Goal: Information Seeking & Learning: Learn about a topic

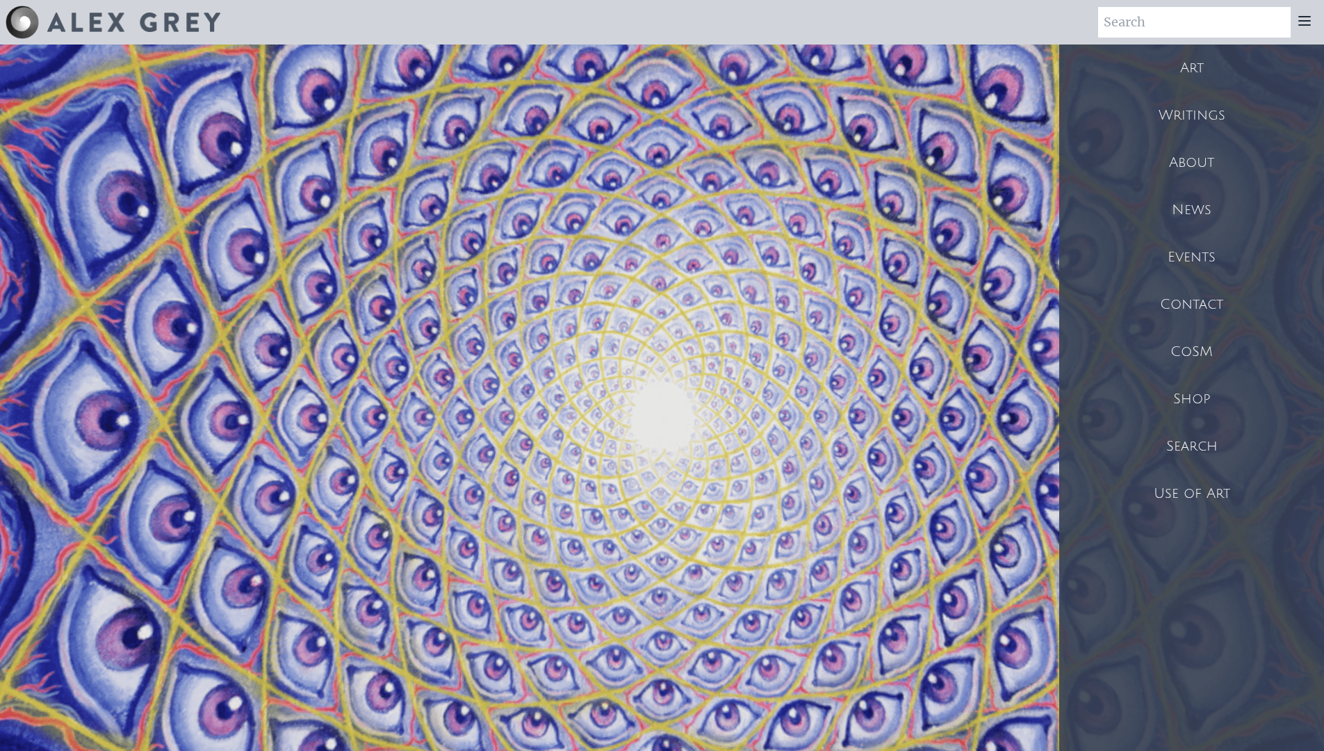
click at [1202, 74] on div "Art" at bounding box center [1191, 67] width 265 height 47
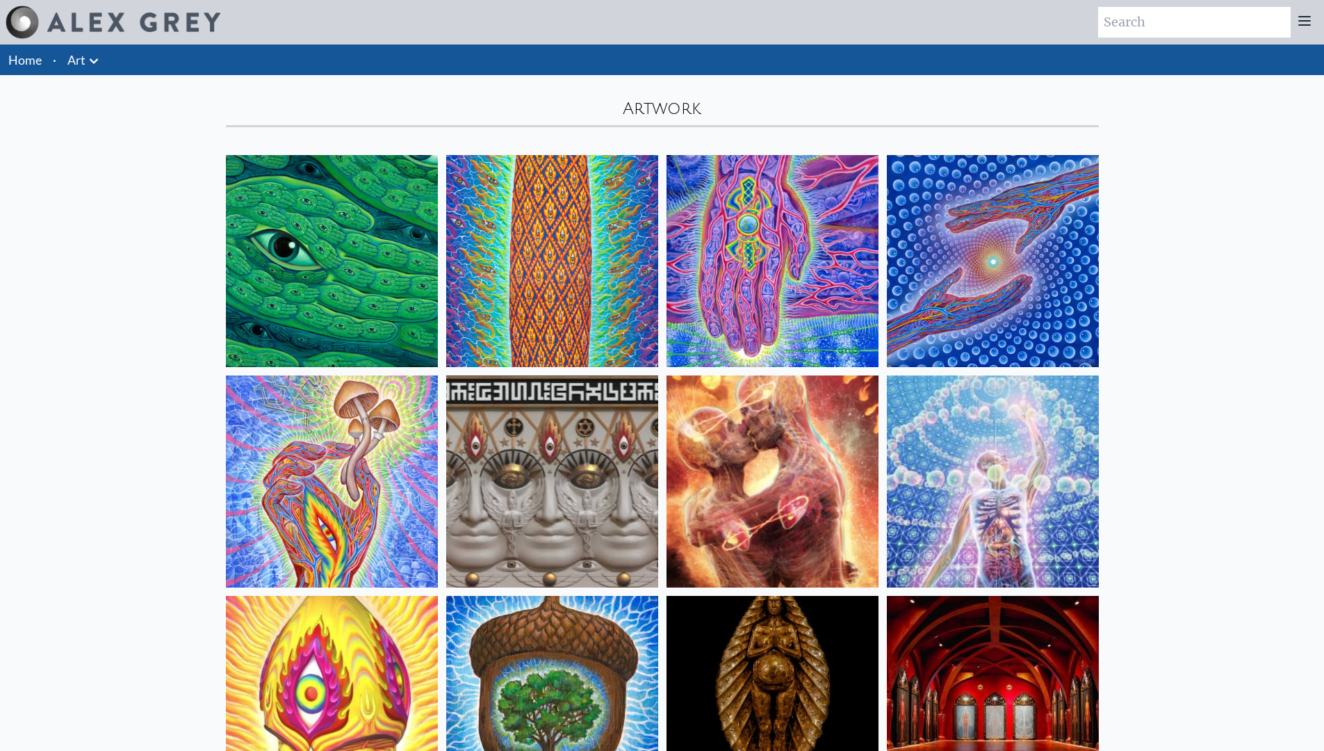
click at [799, 412] on img at bounding box center [773, 481] width 212 height 212
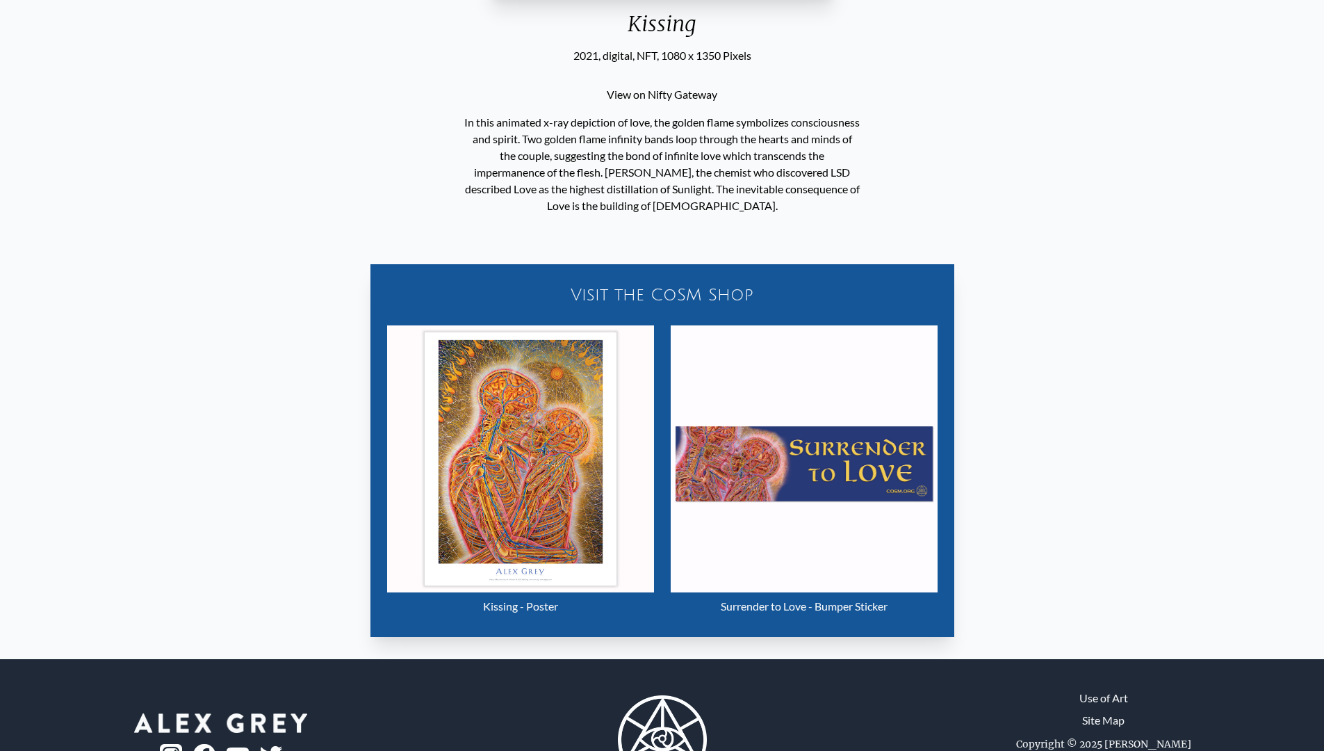
scroll to position [636, 0]
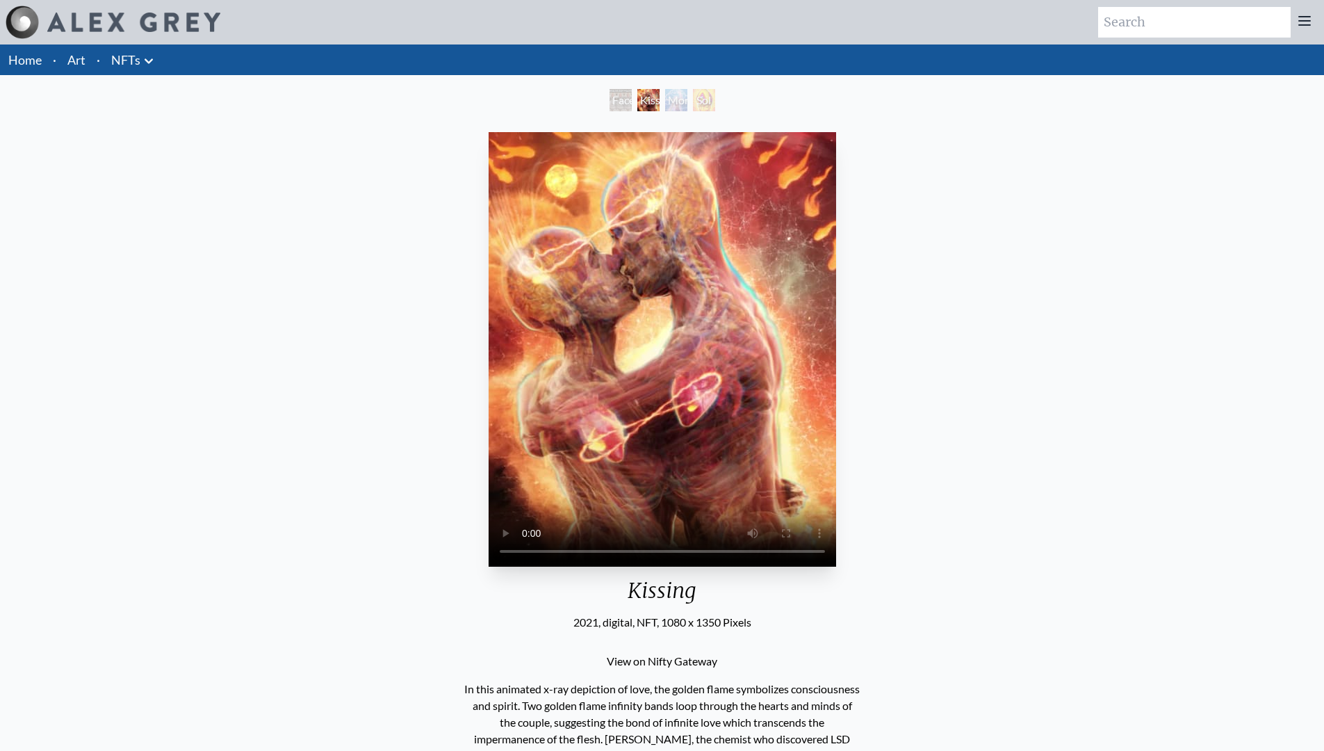
click at [140, 60] on icon at bounding box center [148, 61] width 17 height 17
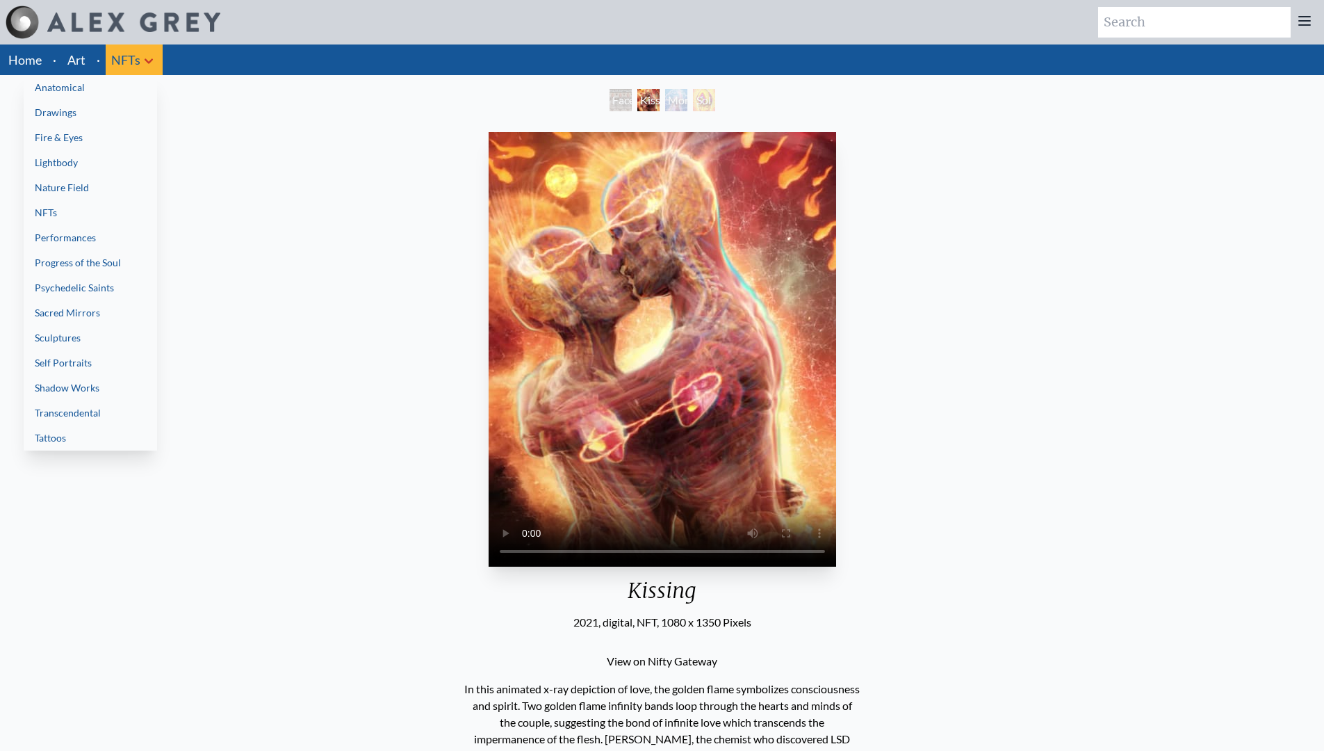
click at [135, 266] on link "Progress of the Soul" at bounding box center [90, 262] width 133 height 25
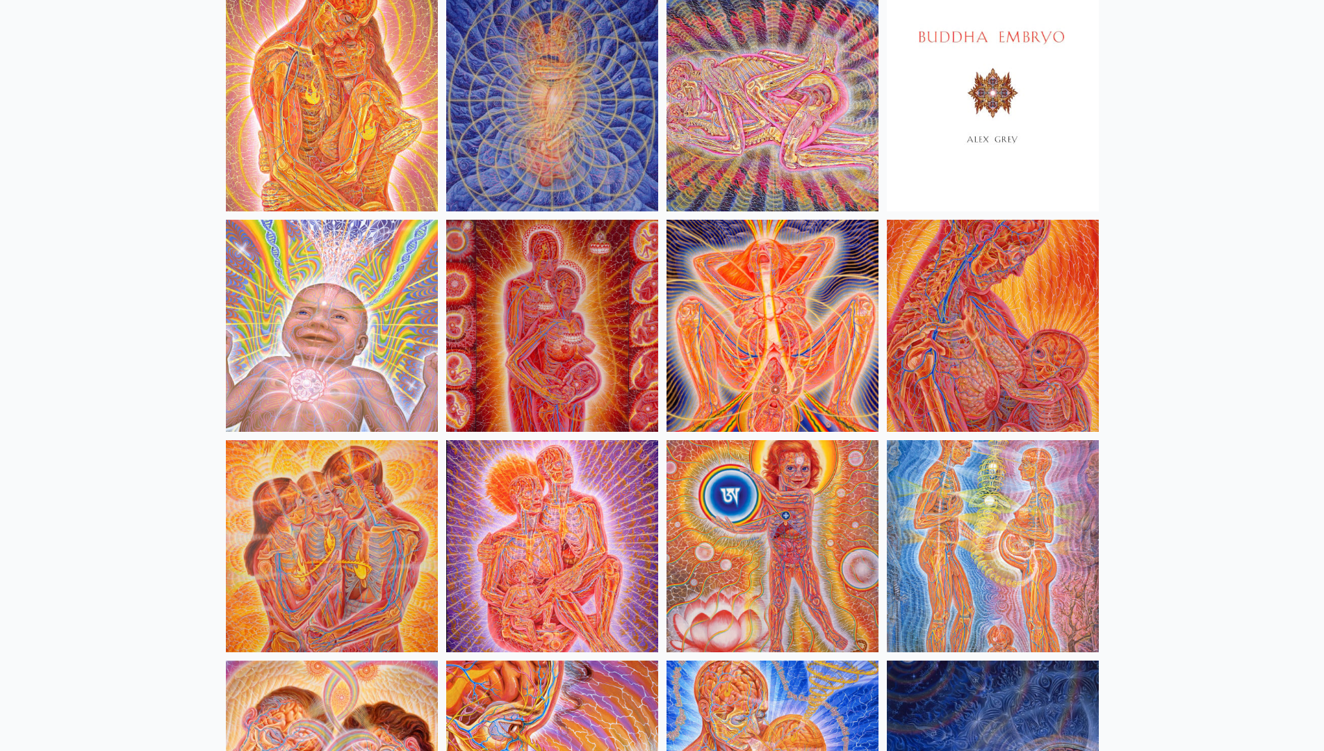
scroll to position [765, 0]
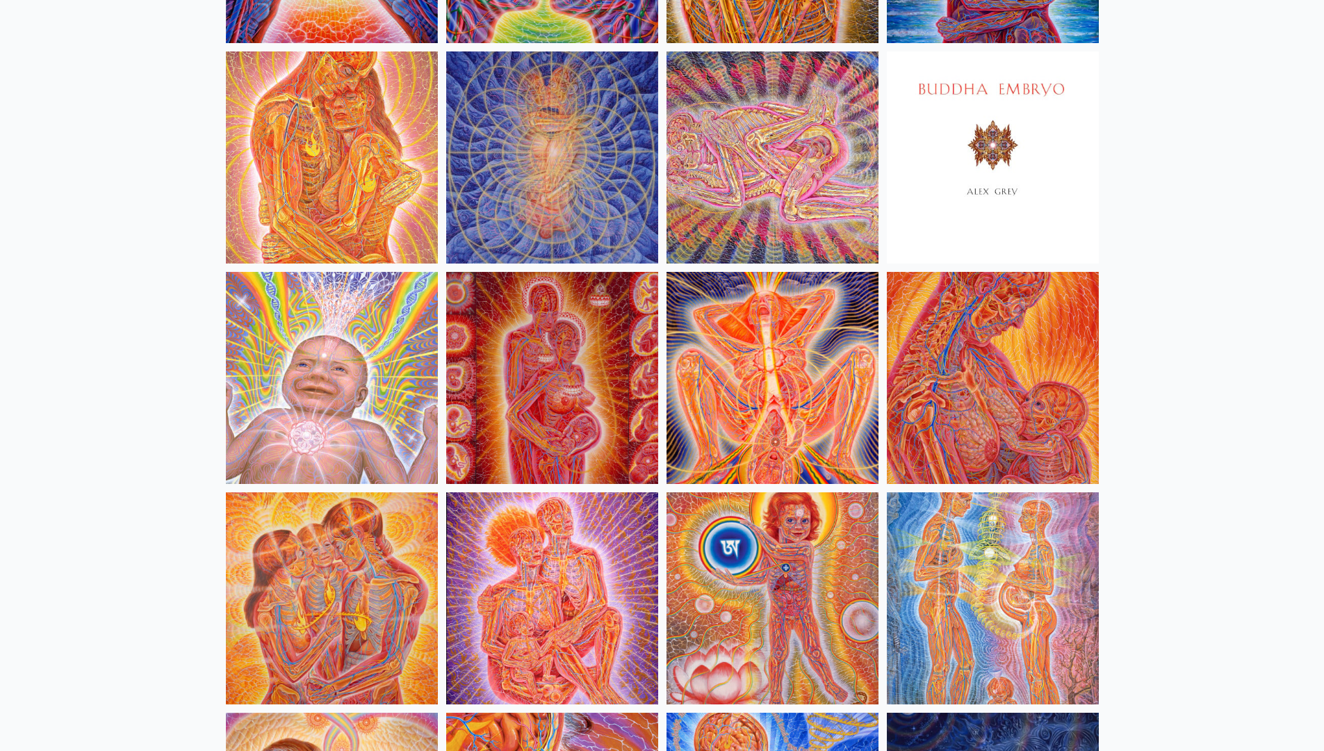
click at [744, 213] on img at bounding box center [773, 157] width 212 height 212
click at [740, 142] on img at bounding box center [773, 157] width 212 height 212
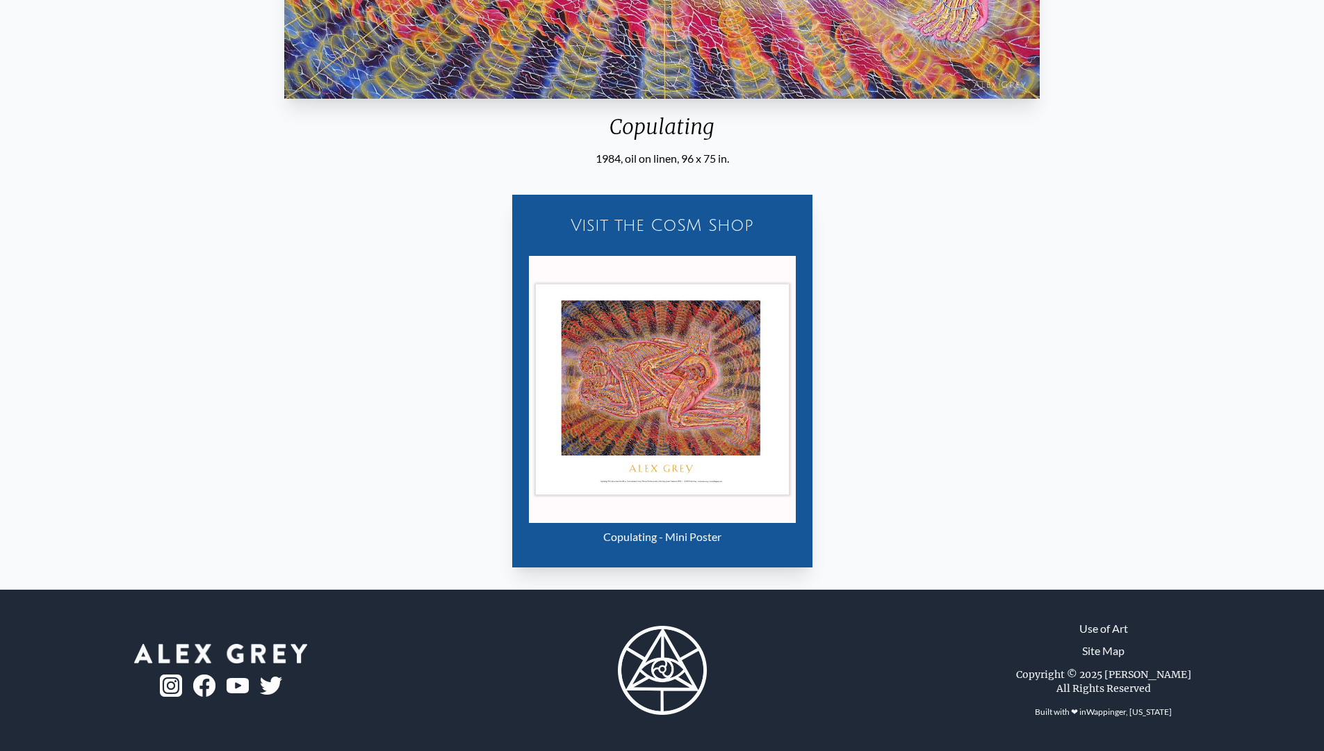
scroll to position [270, 0]
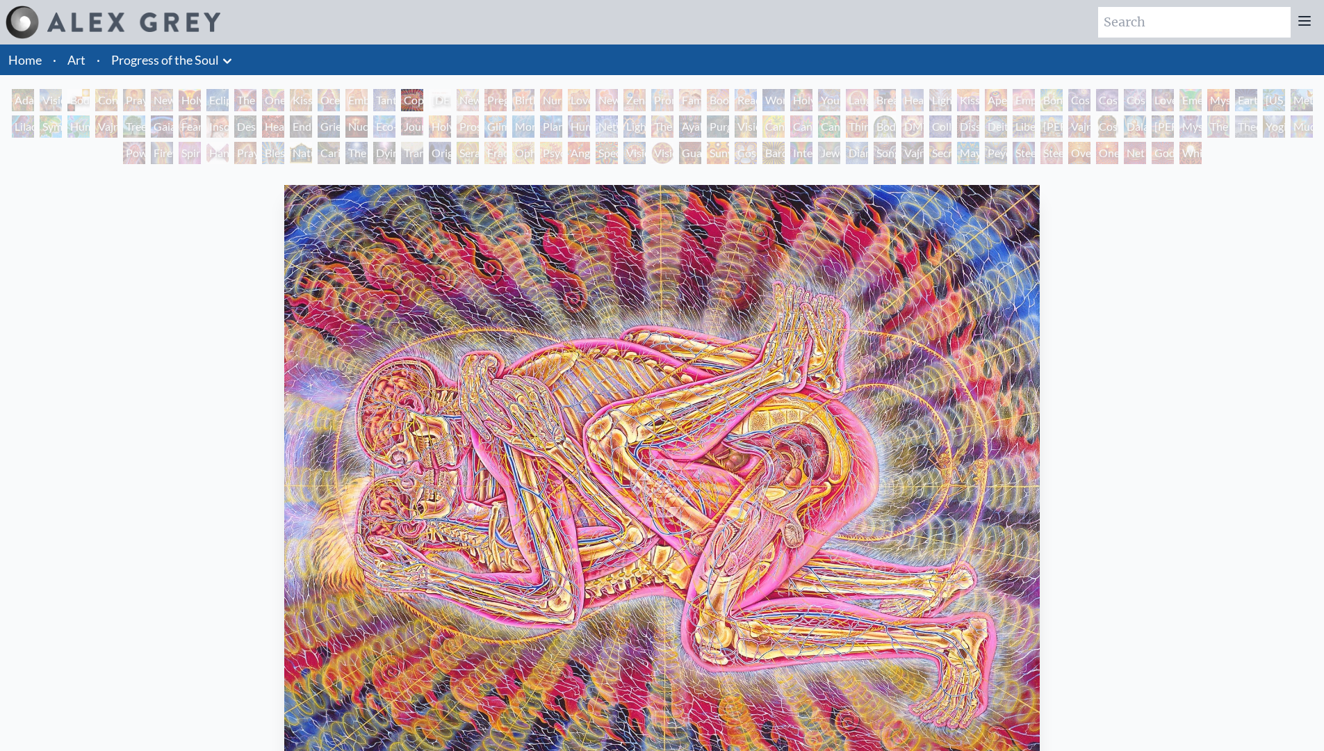
click at [443, 154] on div "Original Face" at bounding box center [440, 153] width 22 height 22
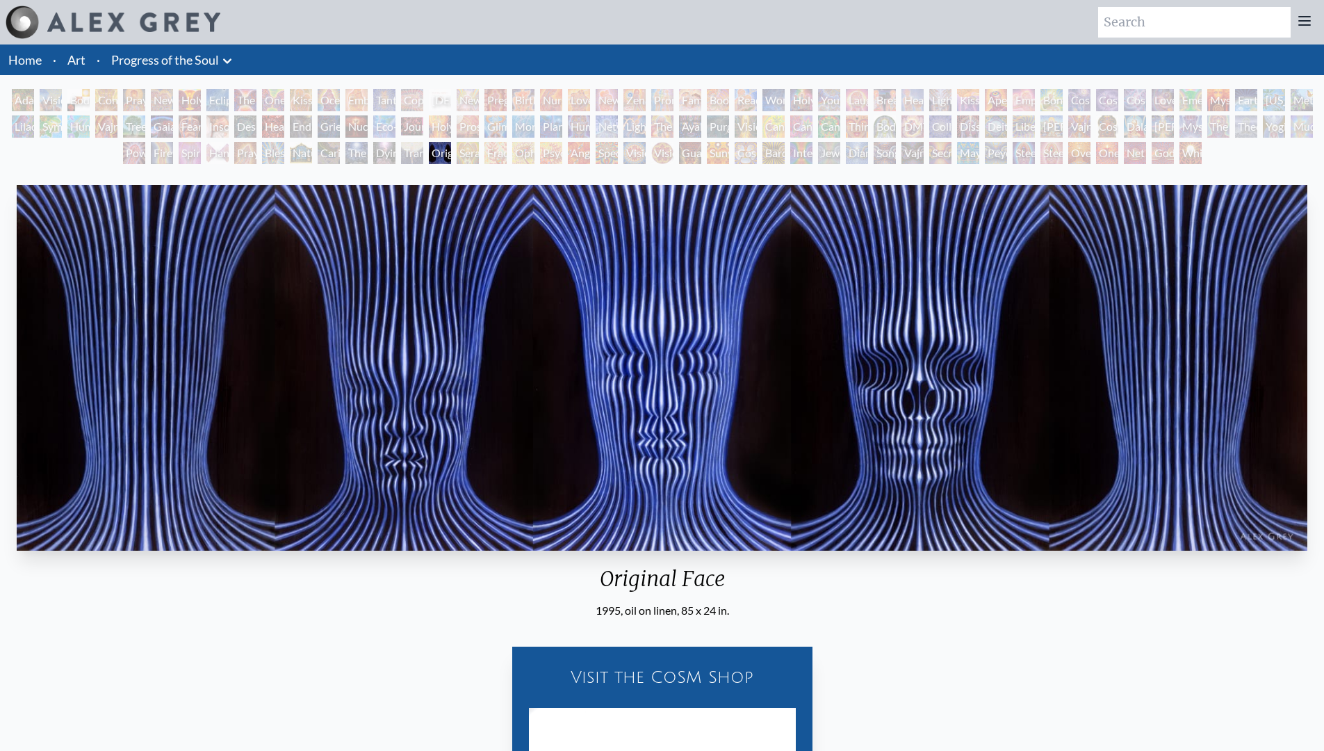
click at [291, 142] on div "Nature of Mind" at bounding box center [301, 153] width 22 height 22
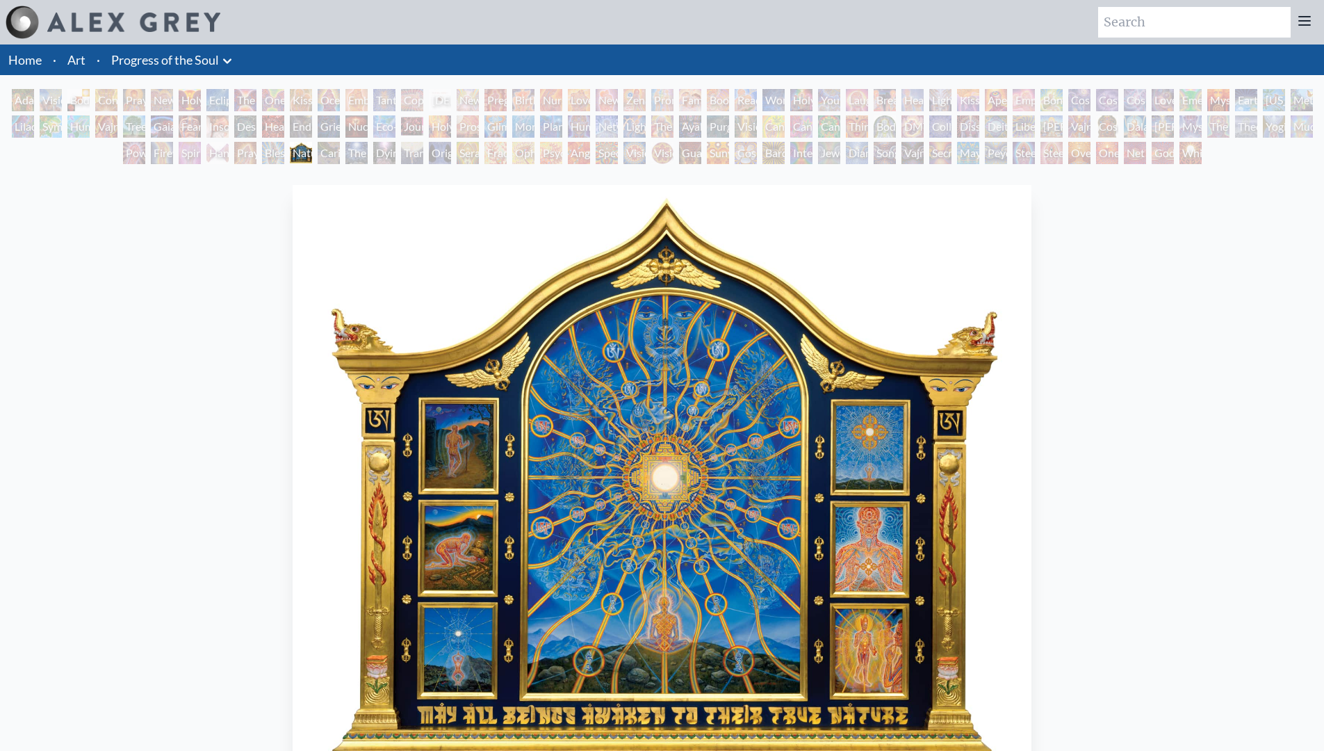
click at [302, 122] on div "Endarkenment" at bounding box center [301, 126] width 22 height 22
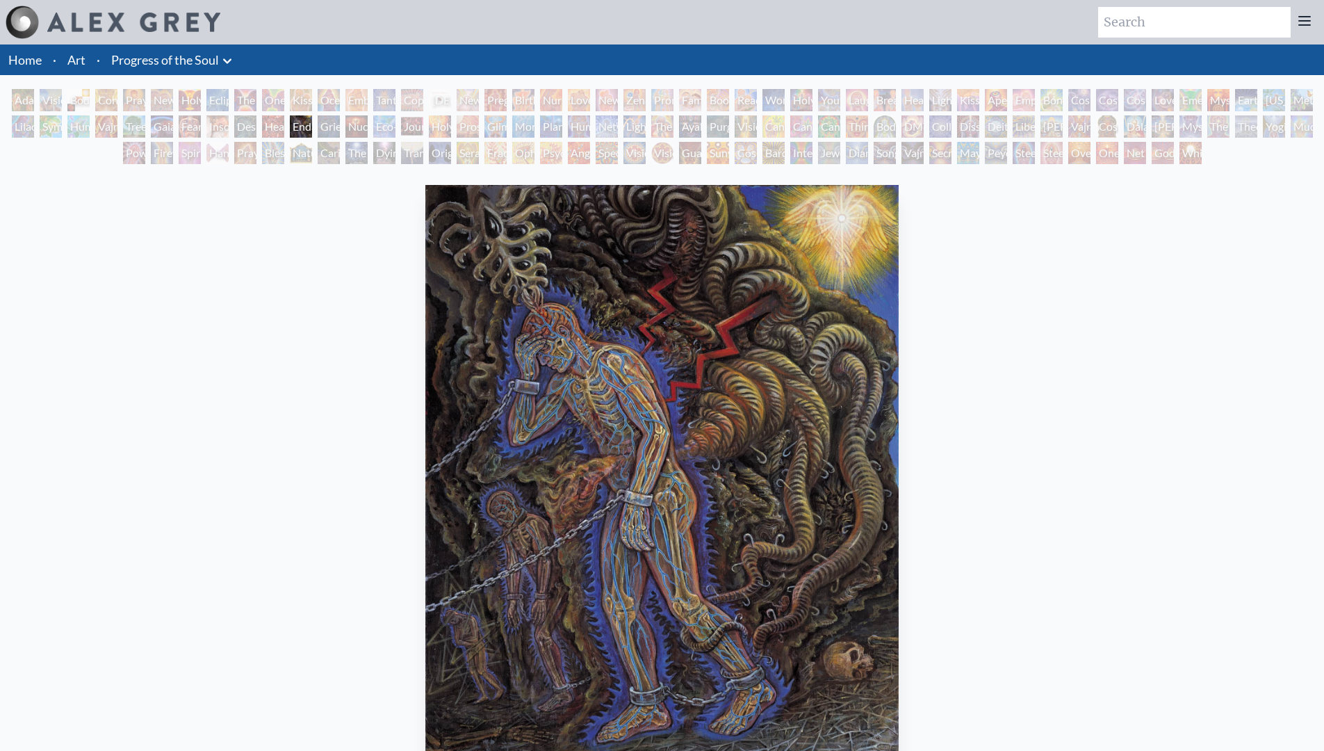
click at [238, 92] on div "The Kiss" at bounding box center [245, 100] width 22 height 22
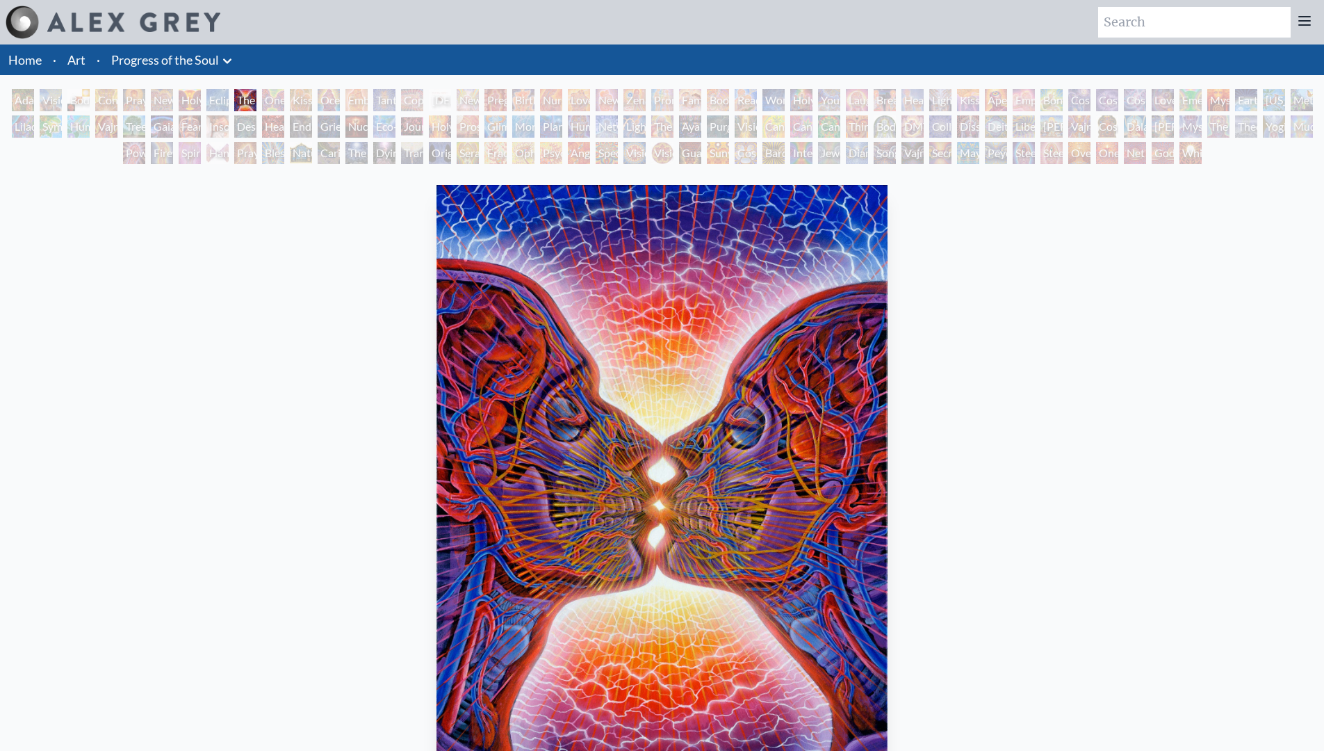
click at [578, 136] on div "Human Geometry" at bounding box center [579, 126] width 22 height 22
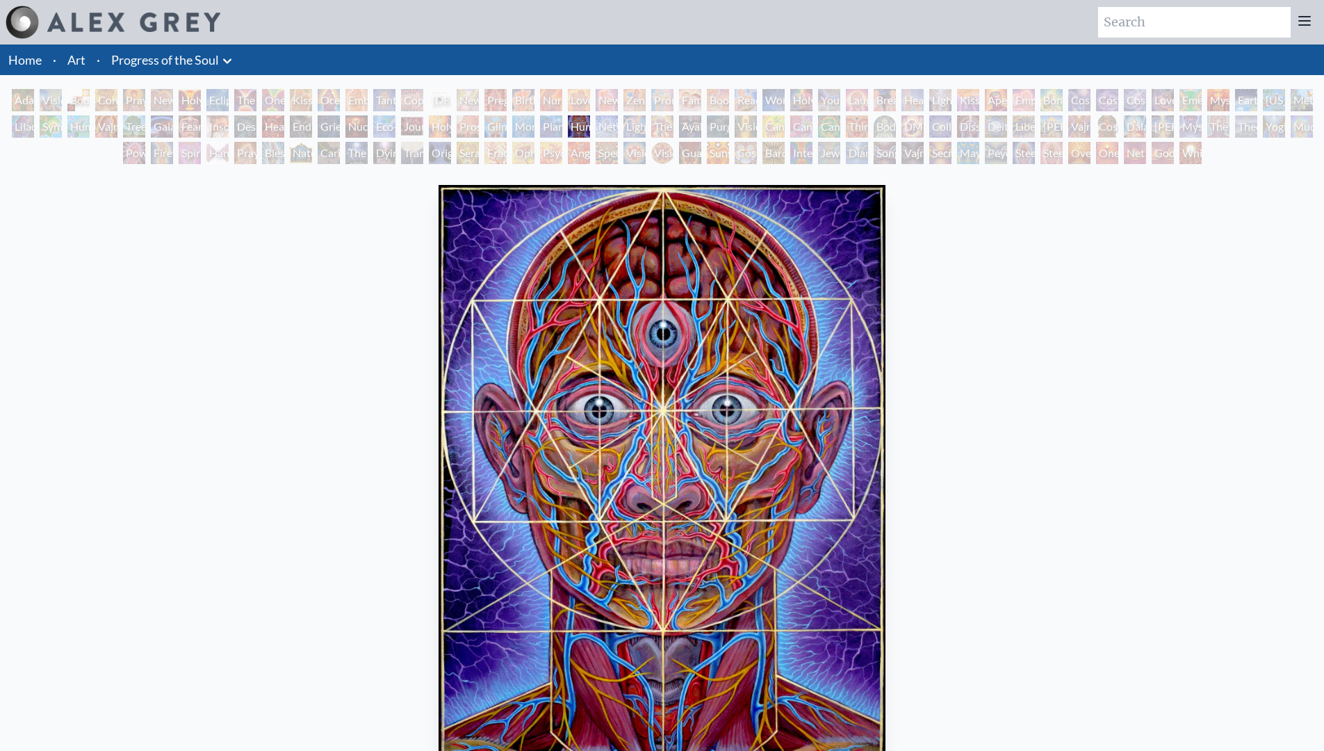
click at [439, 128] on div "Holy Fire" at bounding box center [440, 126] width 22 height 22
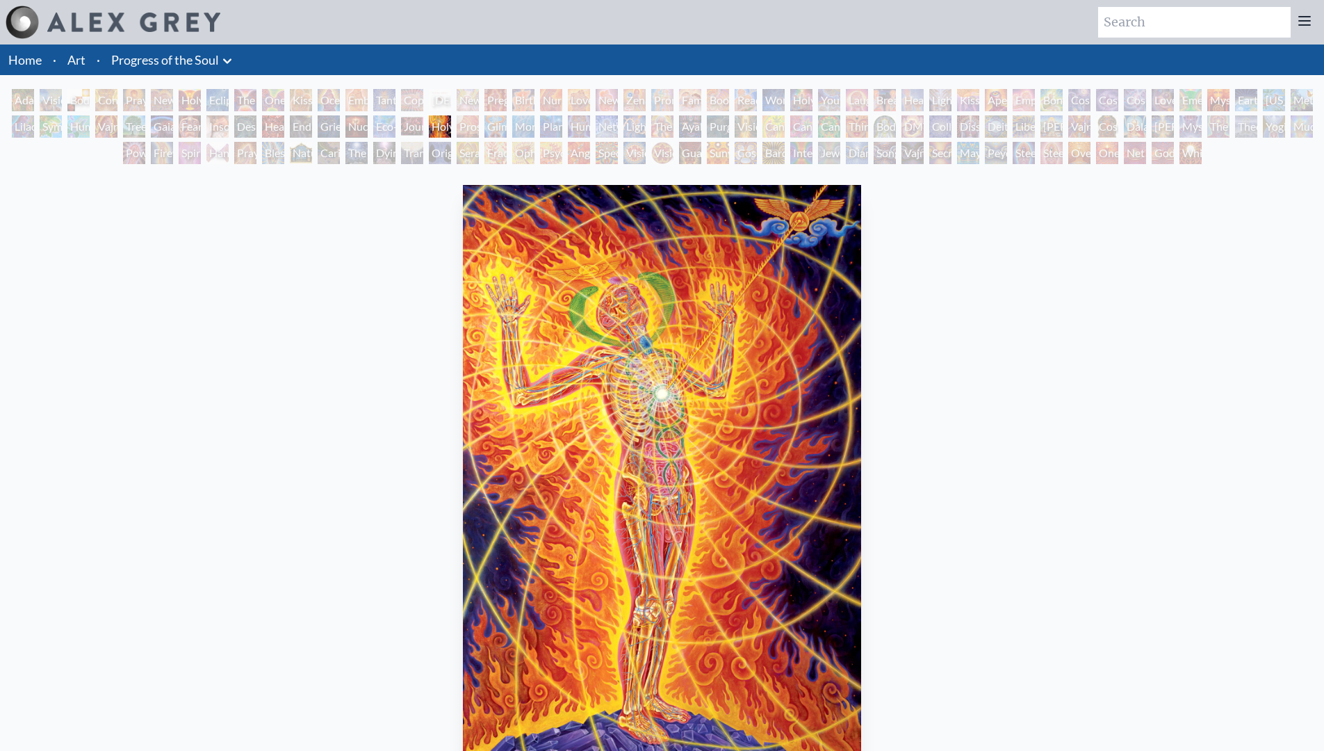
click at [562, 122] on div "Planetary Prayers" at bounding box center [551, 126] width 22 height 22
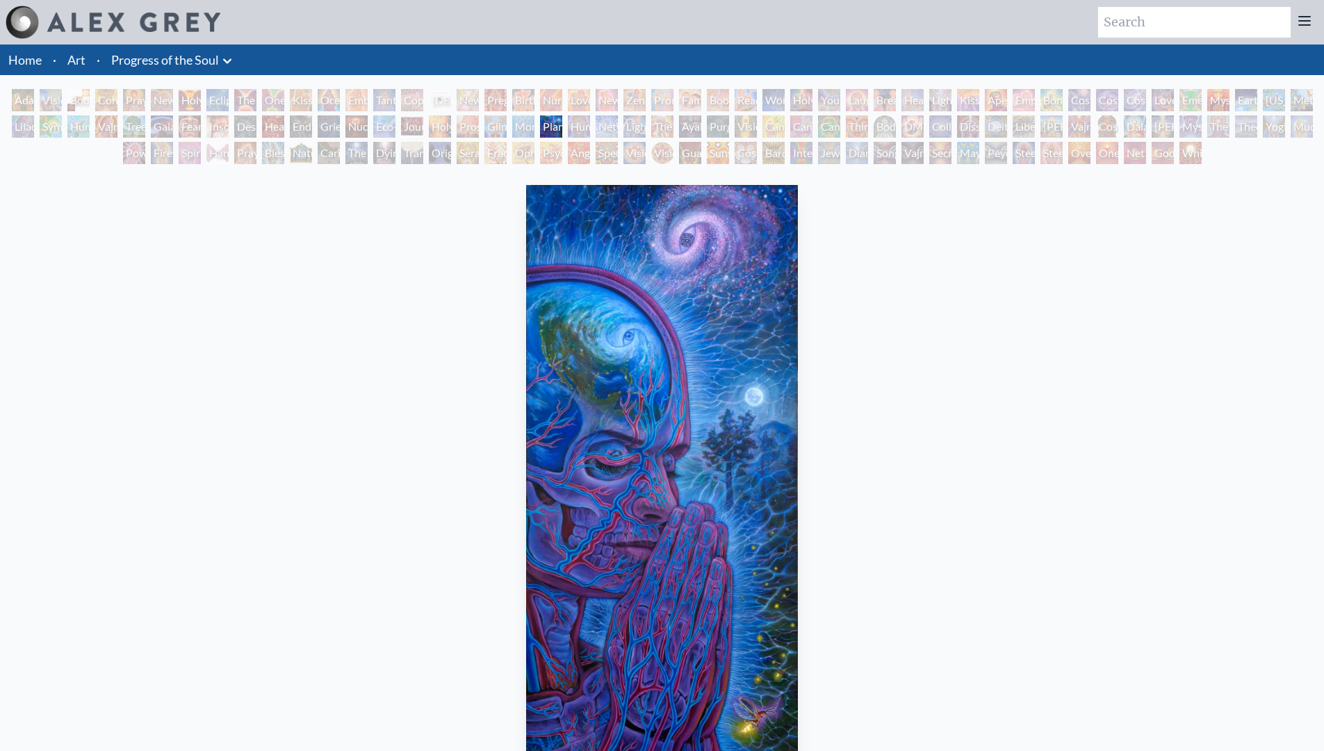
click at [590, 126] on div "Human Geometry" at bounding box center [579, 126] width 22 height 22
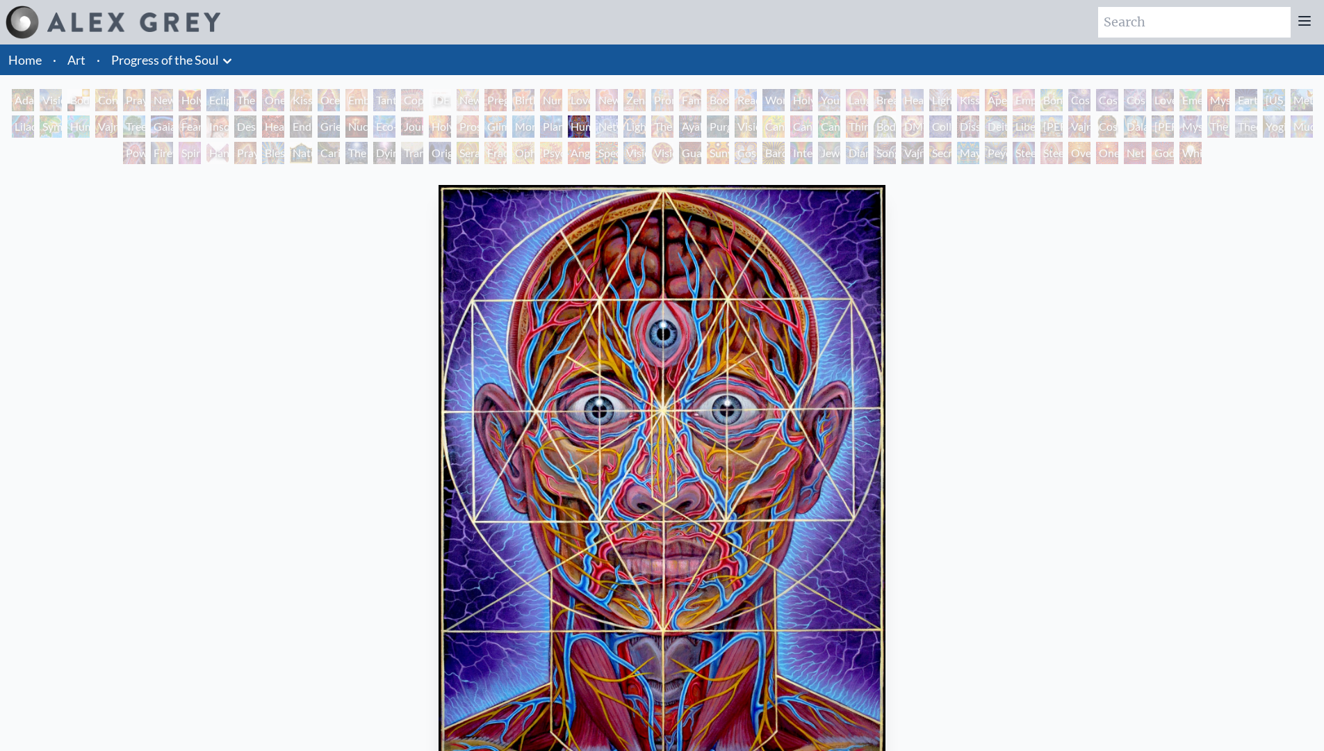
click at [401, 156] on div "Transfiguration" at bounding box center [412, 153] width 22 height 22
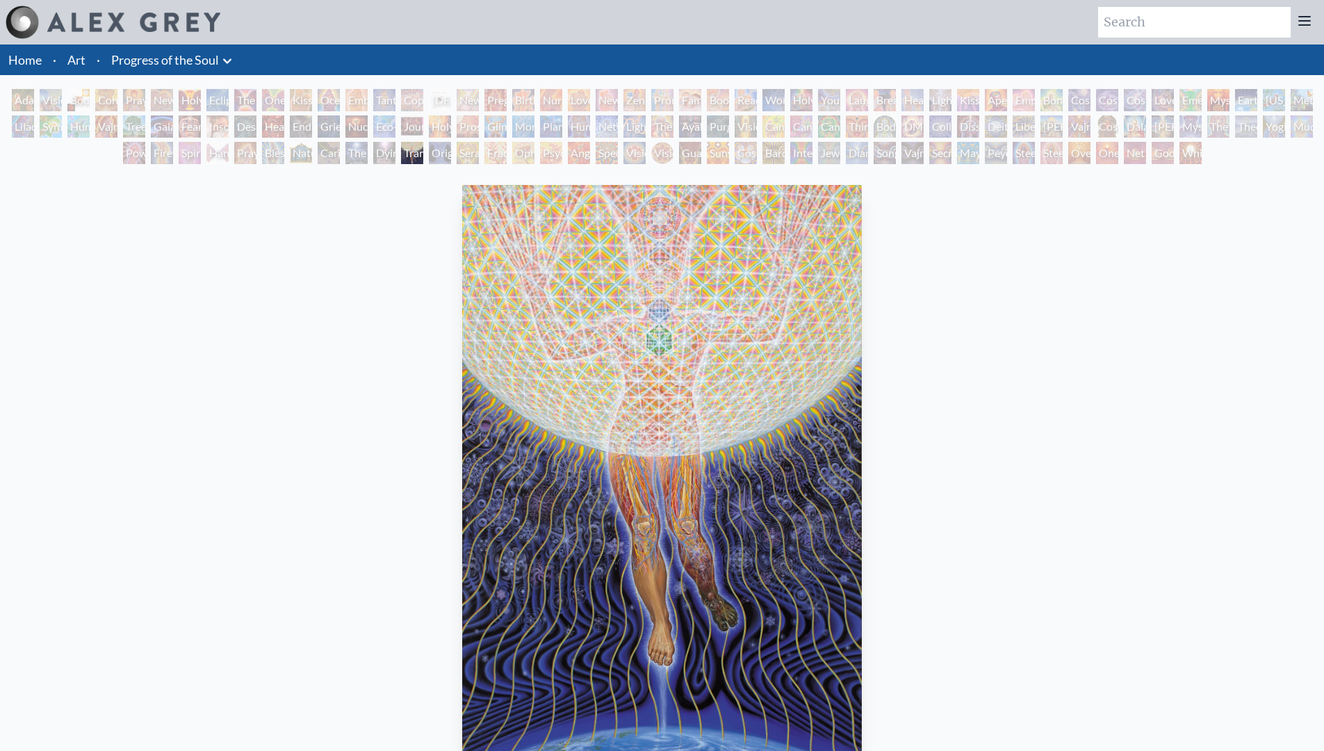
click at [535, 148] on div "Ophanic Eyelash" at bounding box center [523, 153] width 22 height 22
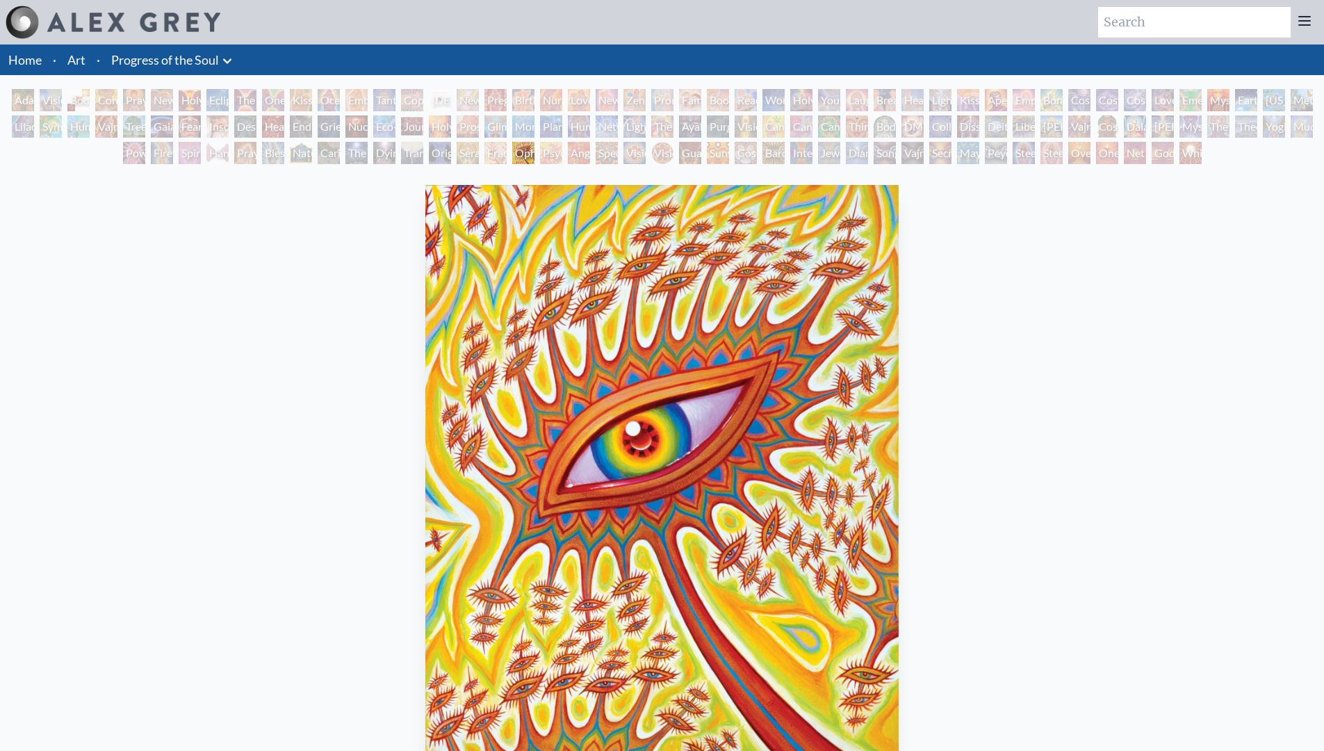
click at [644, 138] on div "Adam & Eve Visionary Origin of Language Body, Mind, Spirit Contemplation Prayin…" at bounding box center [662, 128] width 1324 height 79
click at [343, 113] on div "Adam & Eve Visionary Origin of Language Body, Mind, Spirit Contemplation Prayin…" at bounding box center [662, 128] width 1324 height 79
click at [298, 101] on div "Kissing" at bounding box center [301, 100] width 22 height 22
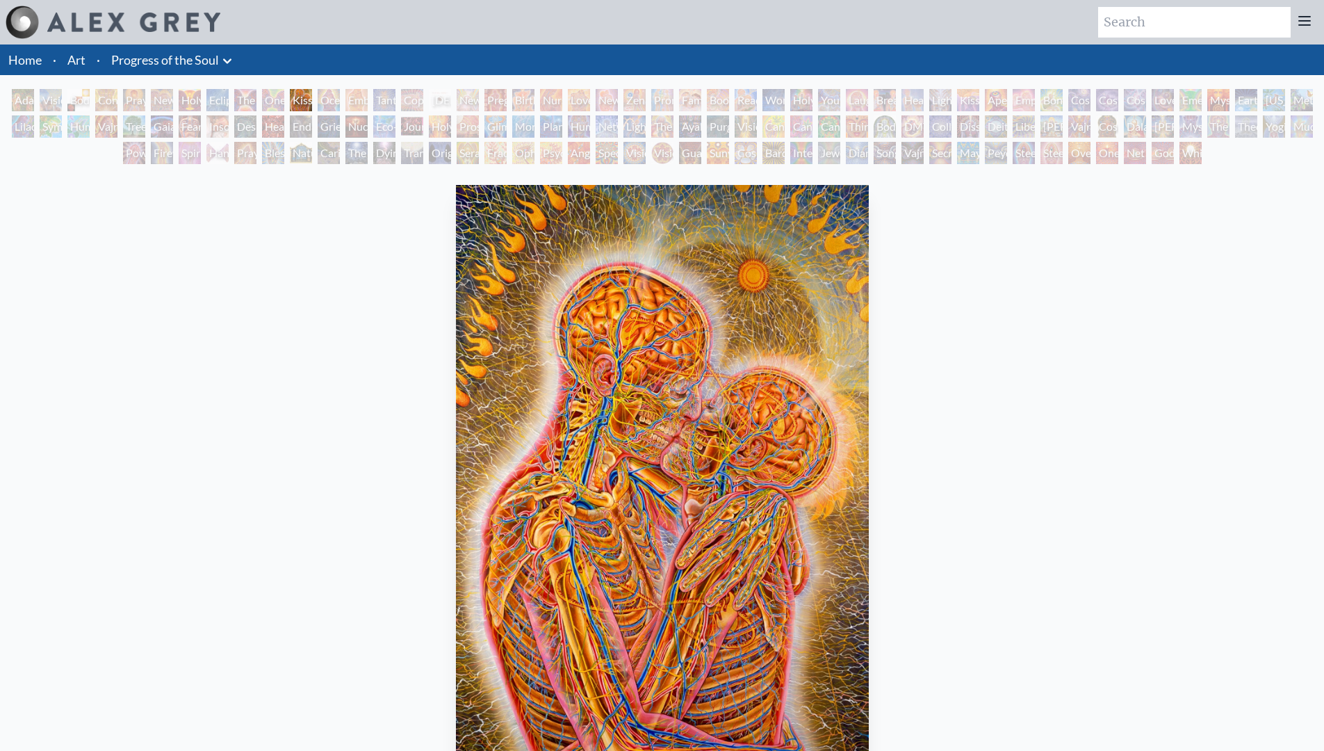
click at [535, 99] on div "Birth" at bounding box center [523, 100] width 22 height 22
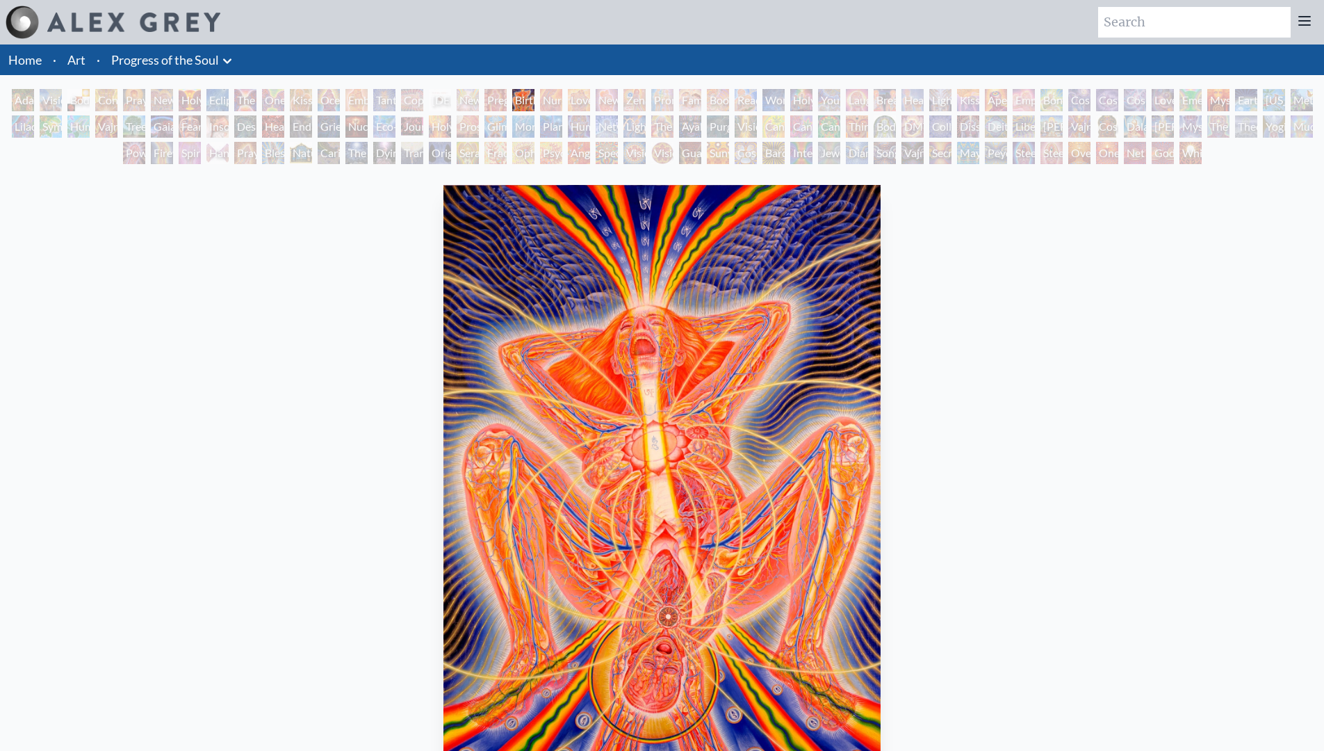
click at [492, 96] on div "Pregnancy" at bounding box center [495, 100] width 22 height 22
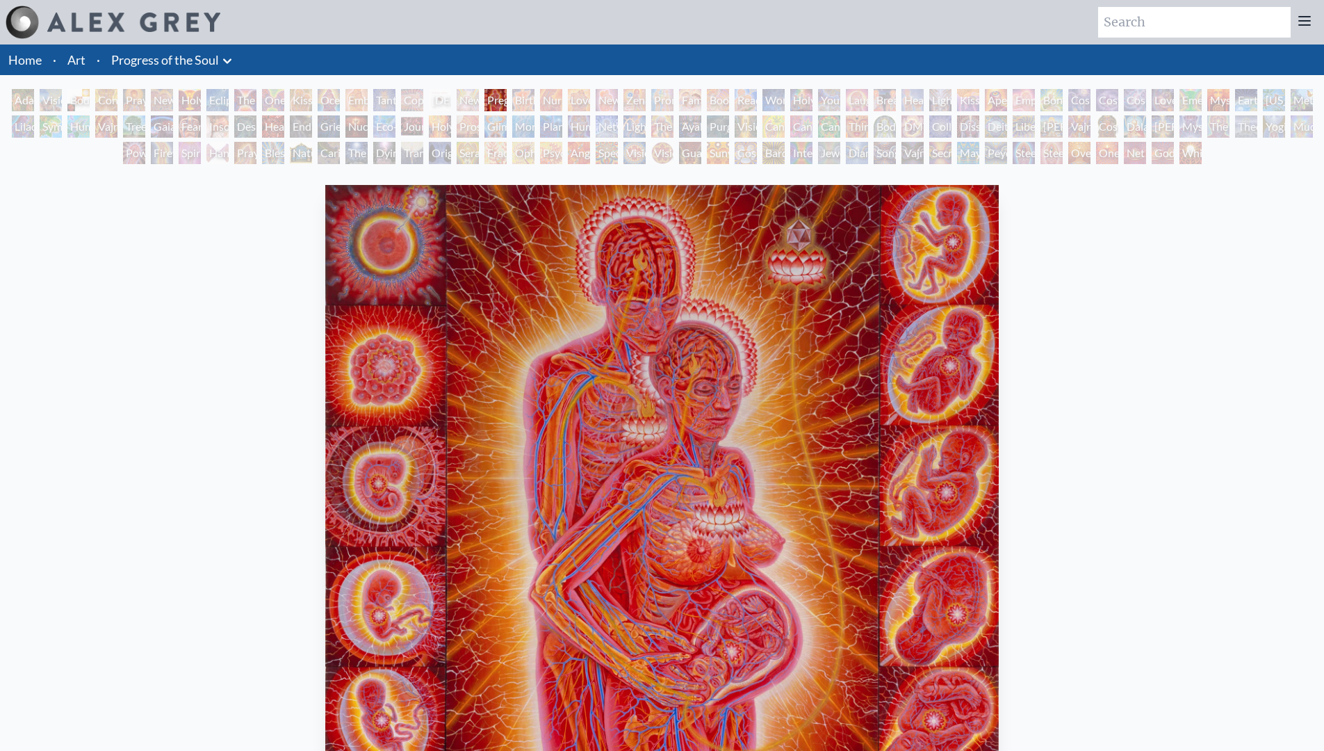
click at [470, 97] on div "Newborn" at bounding box center [468, 100] width 22 height 22
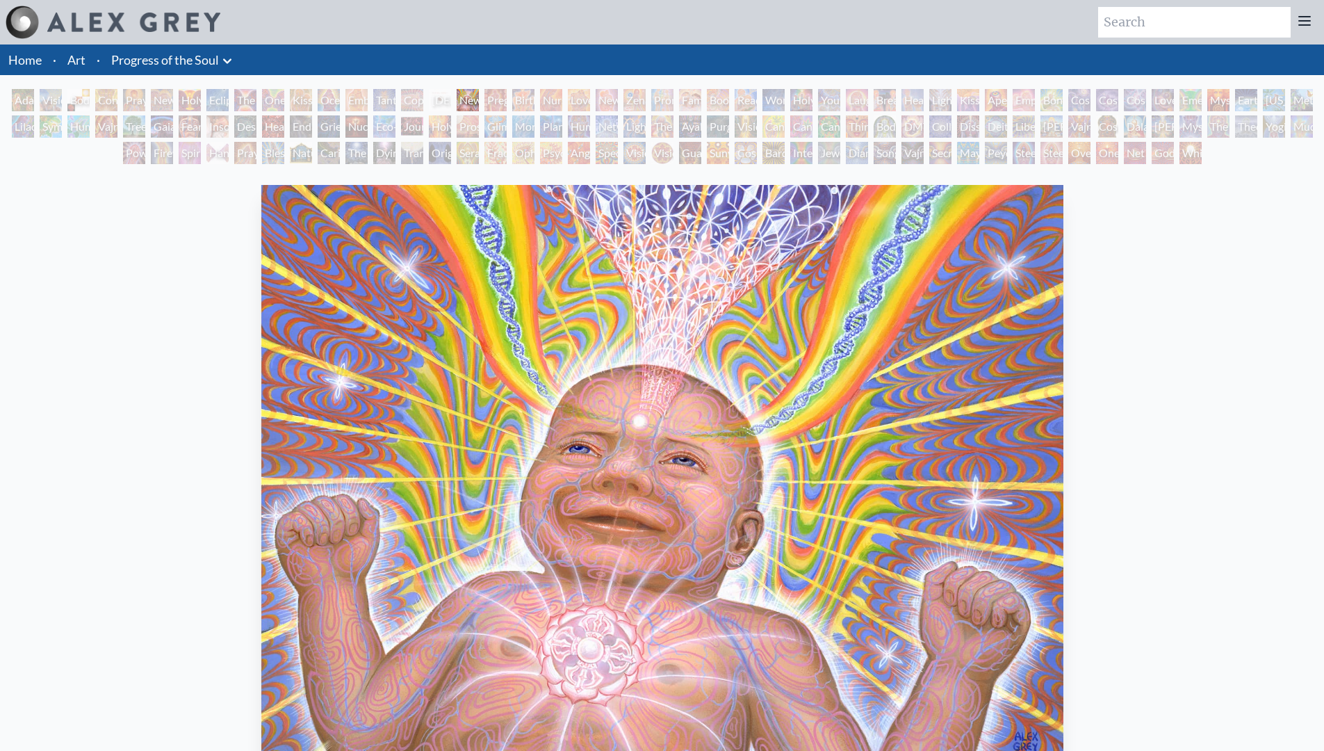
click at [446, 96] on div "[DEMOGRAPHIC_DATA] Embryo" at bounding box center [440, 100] width 22 height 22
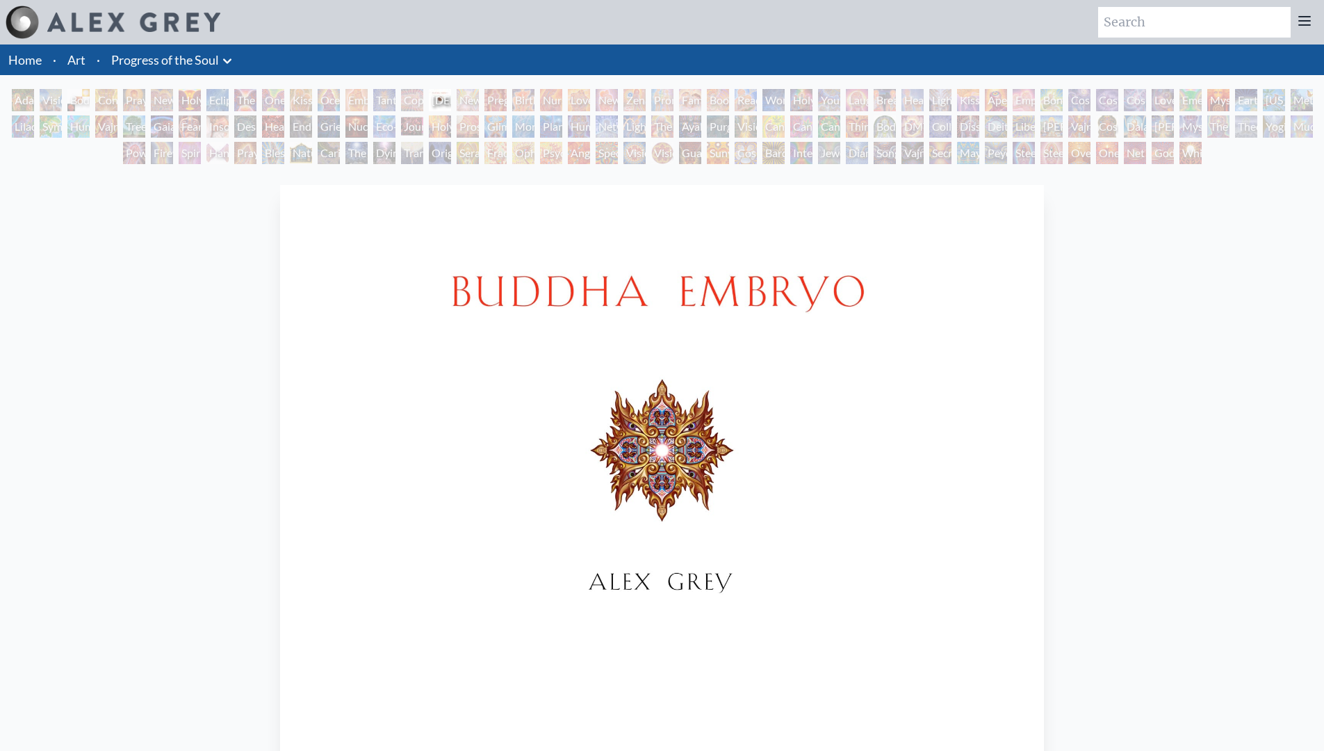
click at [409, 92] on div "Copulating" at bounding box center [412, 100] width 22 height 22
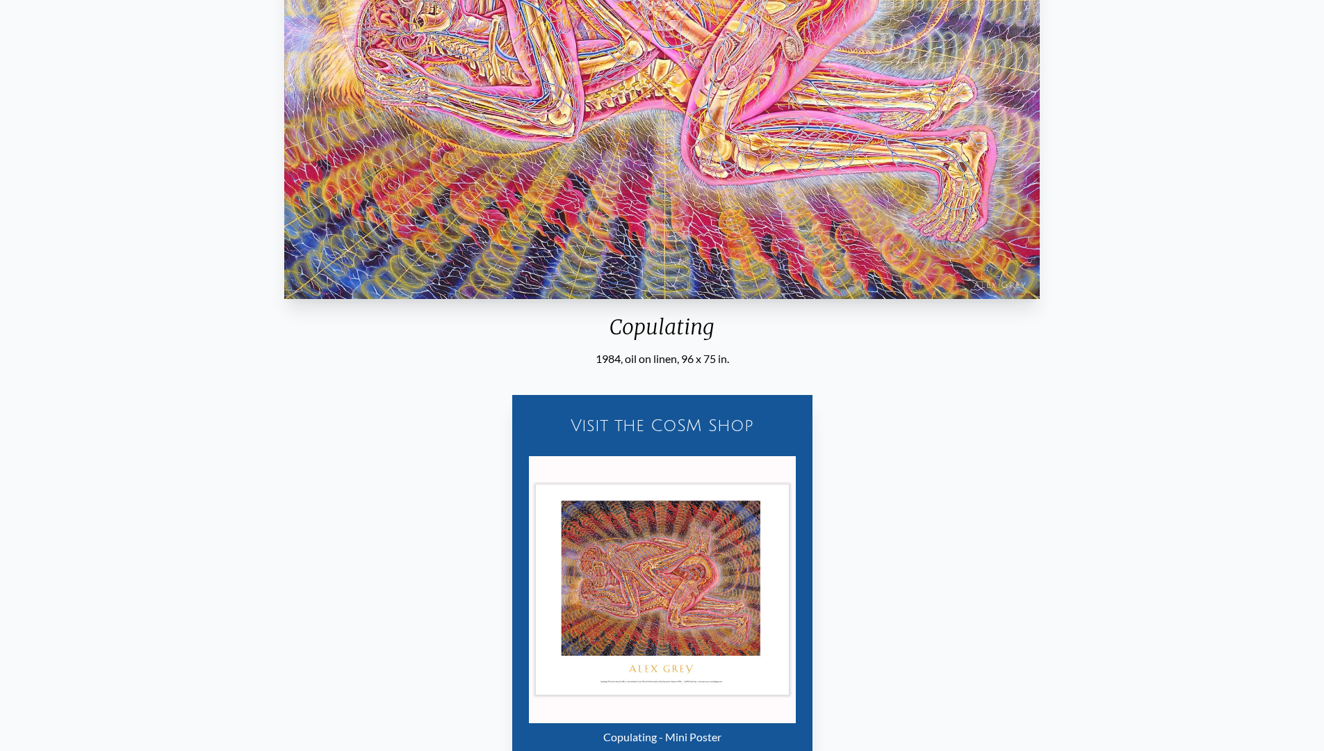
scroll to position [687, 0]
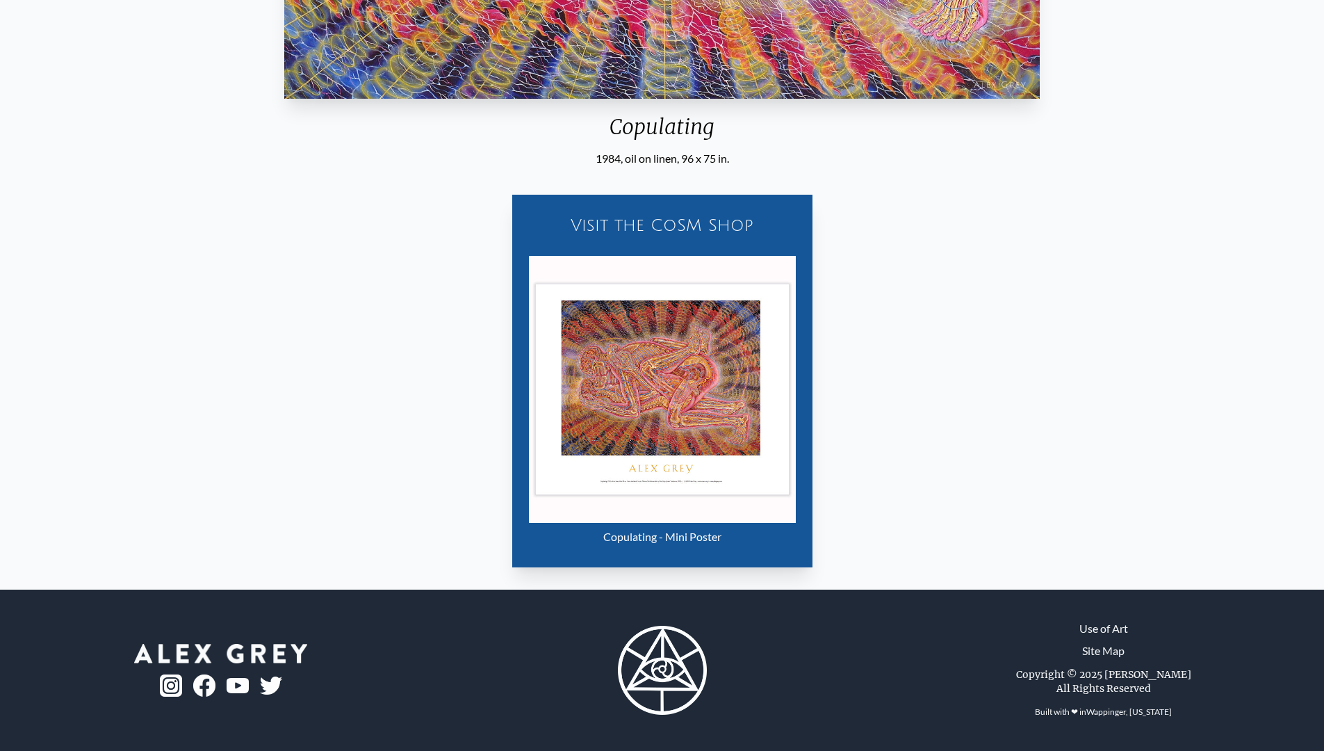
click at [681, 530] on div "Copulating - Mini Poster" at bounding box center [662, 537] width 267 height 28
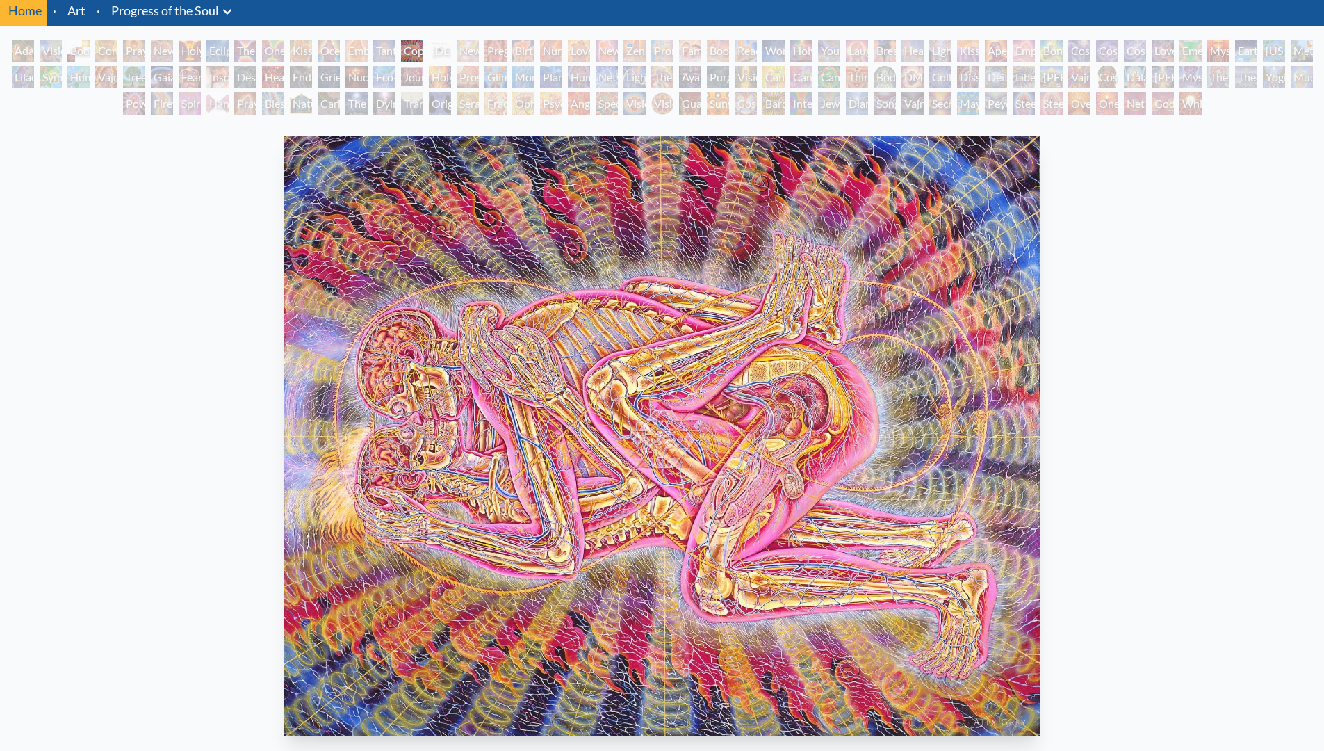
scroll to position [0, 0]
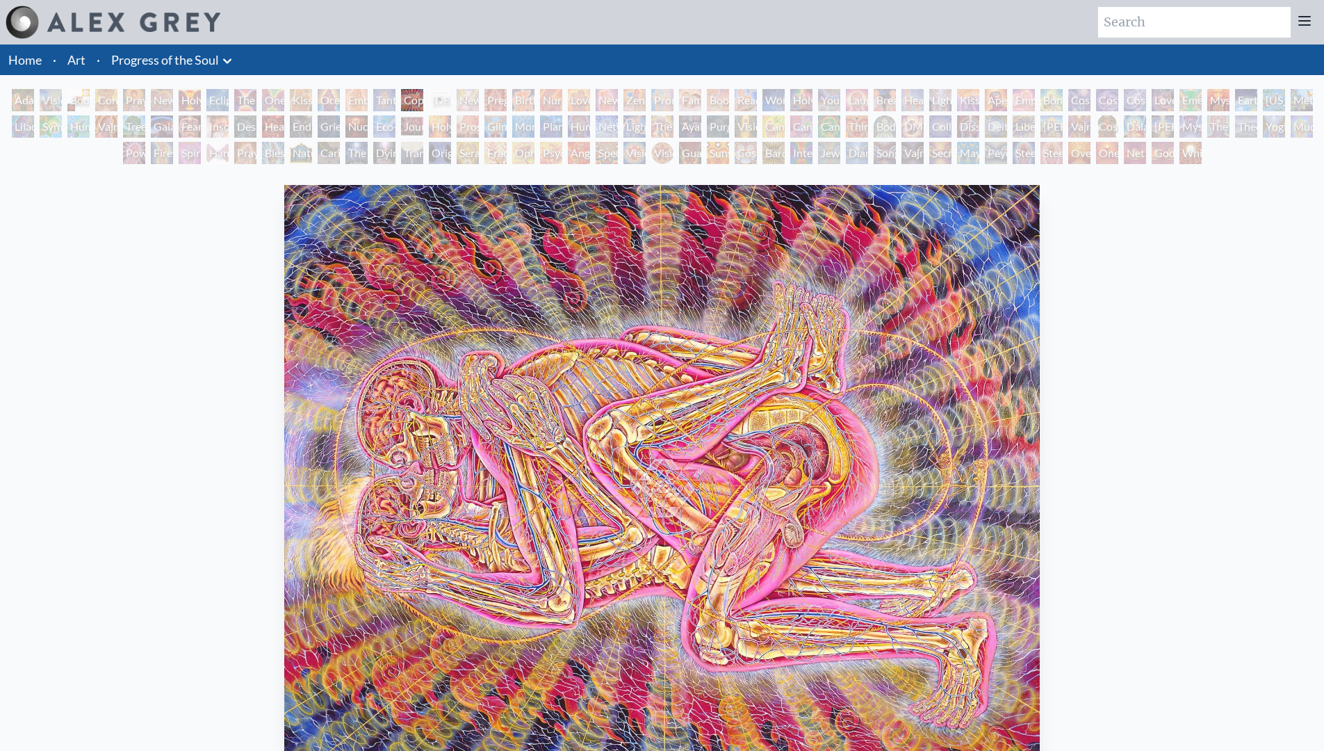
click at [225, 58] on icon at bounding box center [227, 61] width 17 height 17
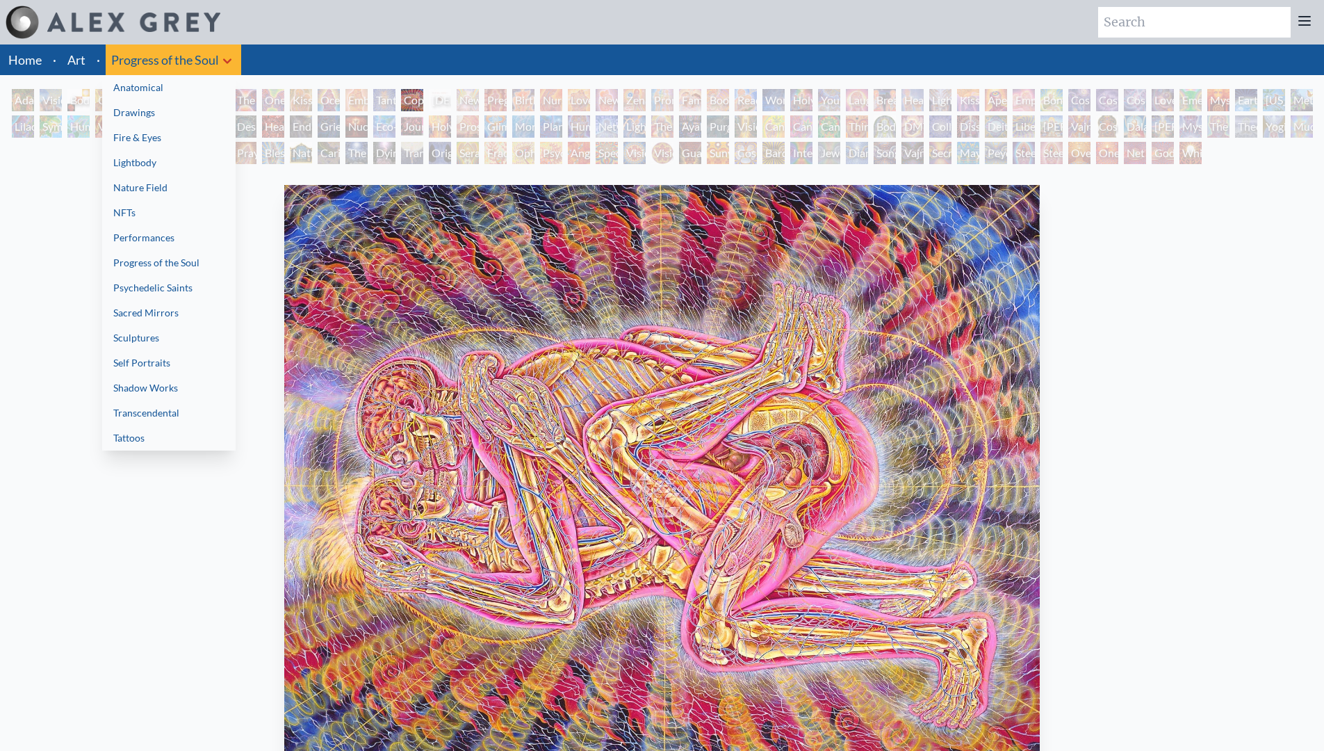
click at [181, 405] on link "Transcendental" at bounding box center [168, 412] width 133 height 25
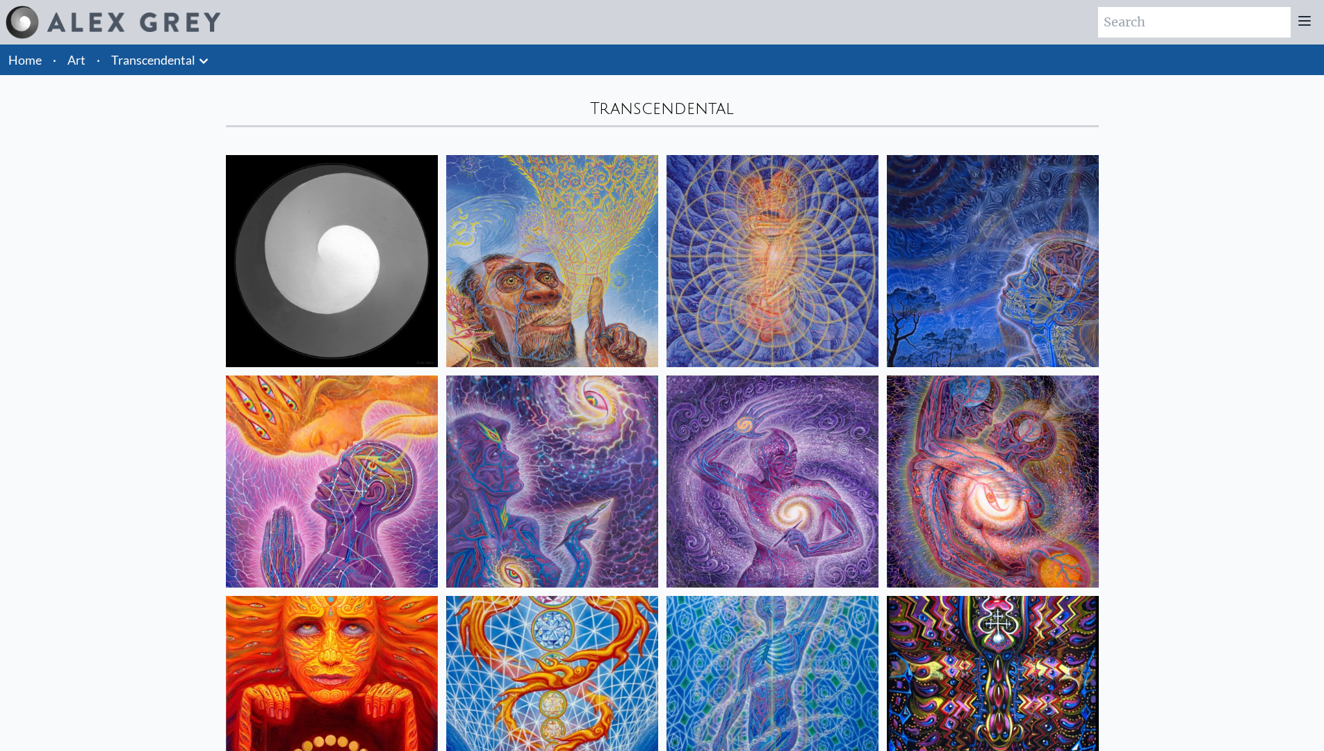
click at [187, 51] on link "Transcendental" at bounding box center [153, 59] width 84 height 19
click at [204, 67] on icon at bounding box center [203, 61] width 17 height 17
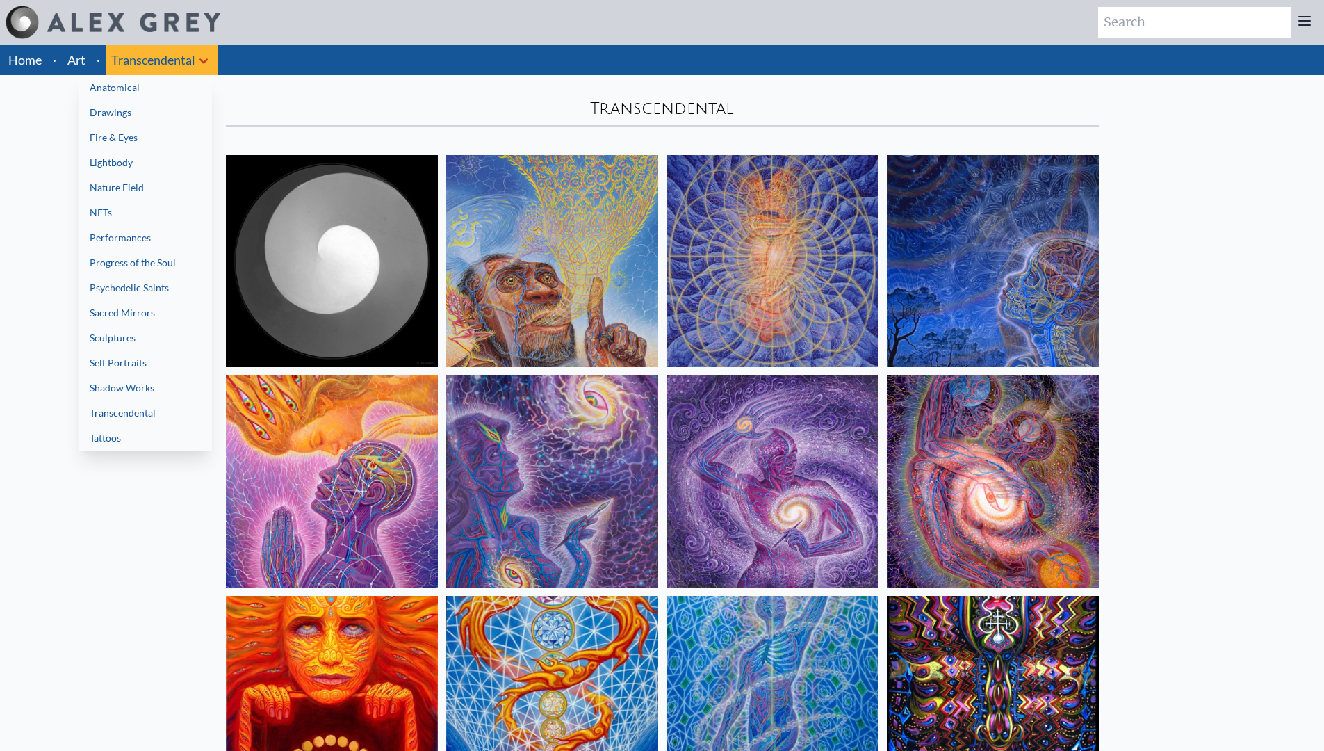
click at [168, 270] on link "Progress of the Soul" at bounding box center [145, 262] width 133 height 25
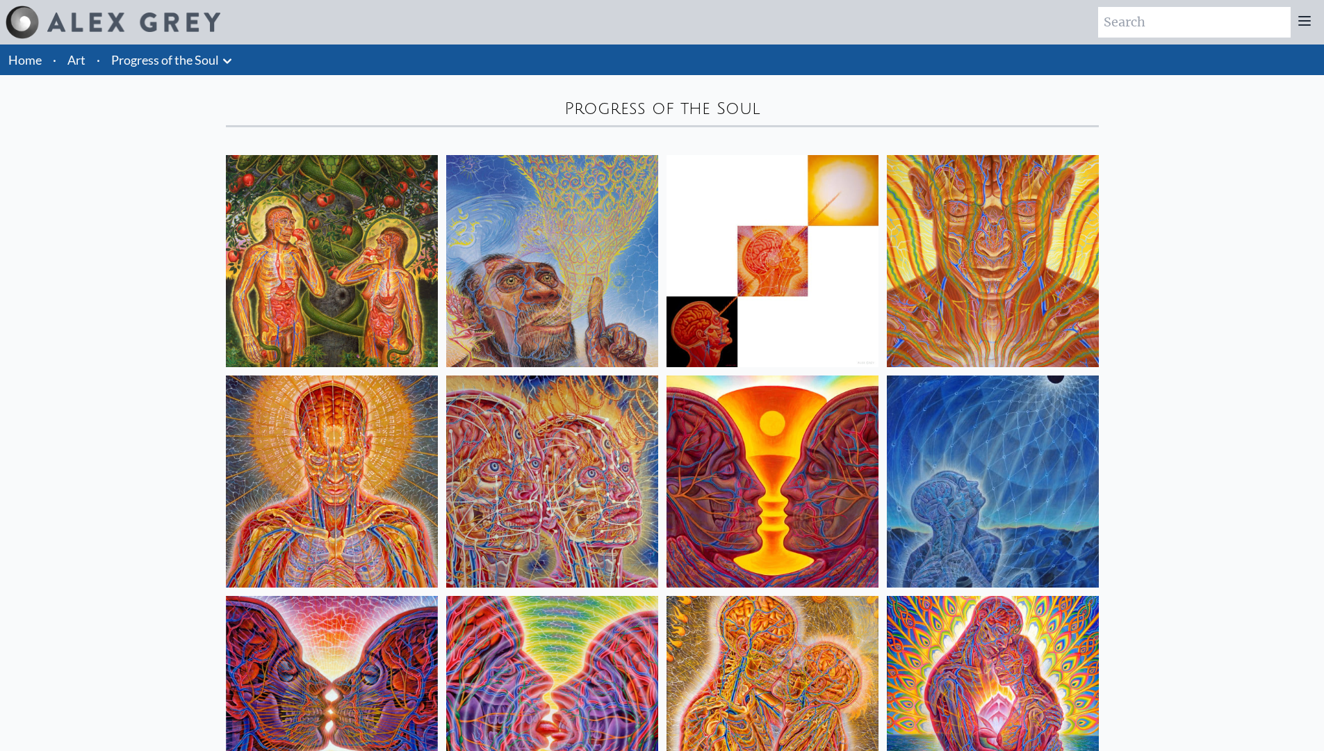
click at [231, 60] on icon at bounding box center [227, 61] width 17 height 17
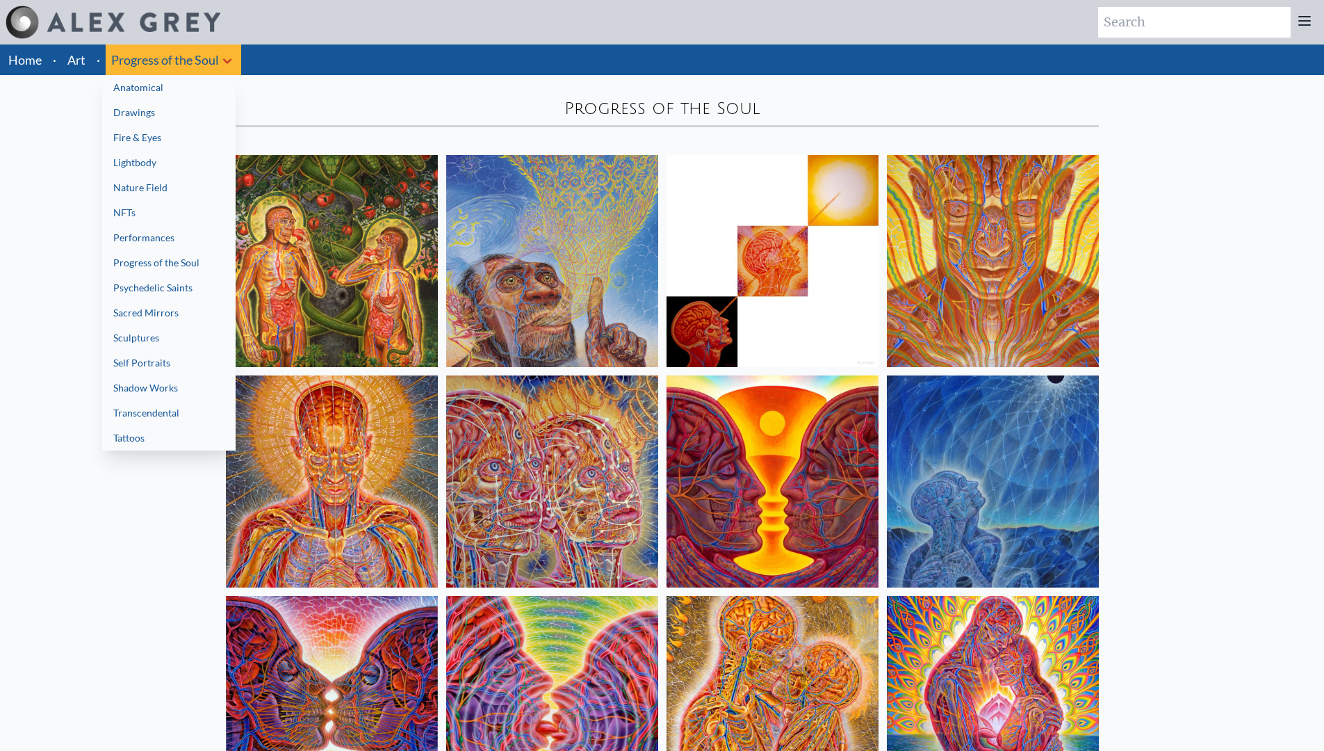
click at [92, 284] on div at bounding box center [662, 375] width 1324 height 751
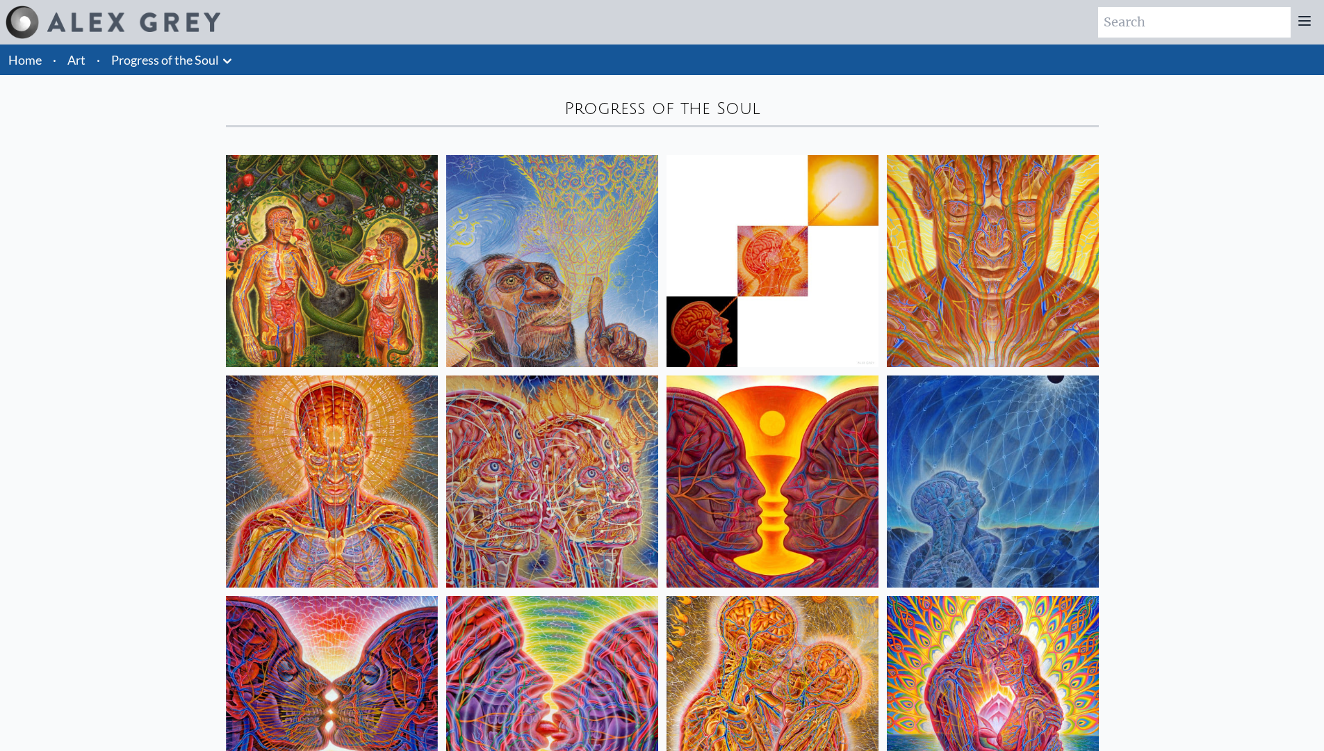
drag, startPoint x: 105, startPoint y: 301, endPoint x: 120, endPoint y: 133, distance: 168.2
drag, startPoint x: 783, startPoint y: 104, endPoint x: 555, endPoint y: 111, distance: 228.8
click at [555, 111] on div "Progress of the Soul" at bounding box center [662, 108] width 873 height 22
copy div "Progress of the Soul"
